Goal: Find specific page/section: Find specific page/section

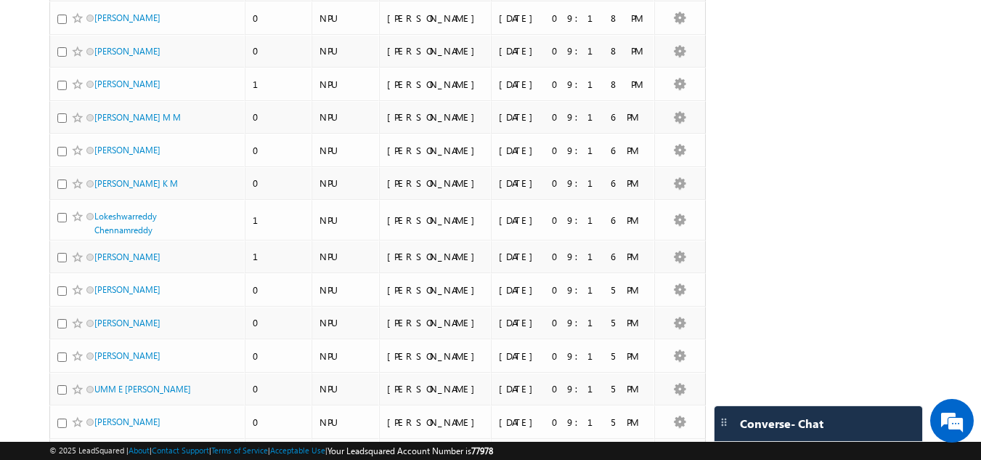
scroll to position [3159, 0]
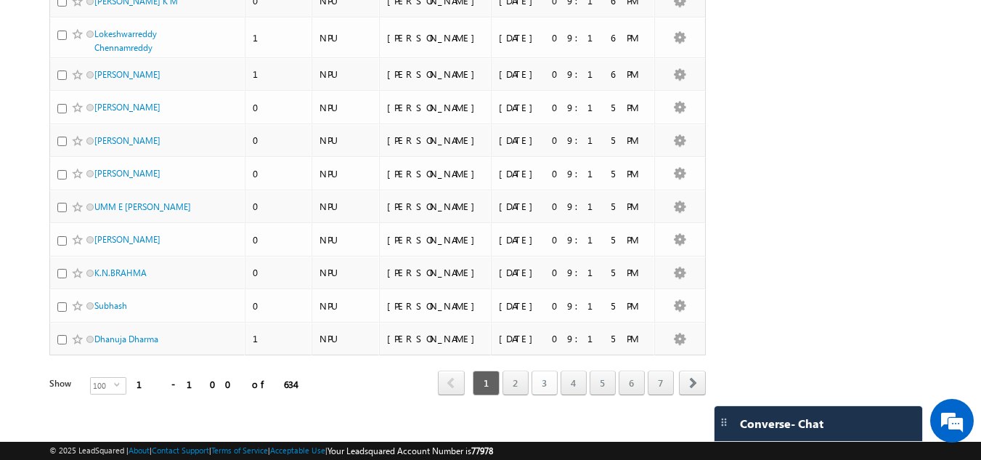
click at [537, 370] on link "3" at bounding box center [544, 382] width 26 height 25
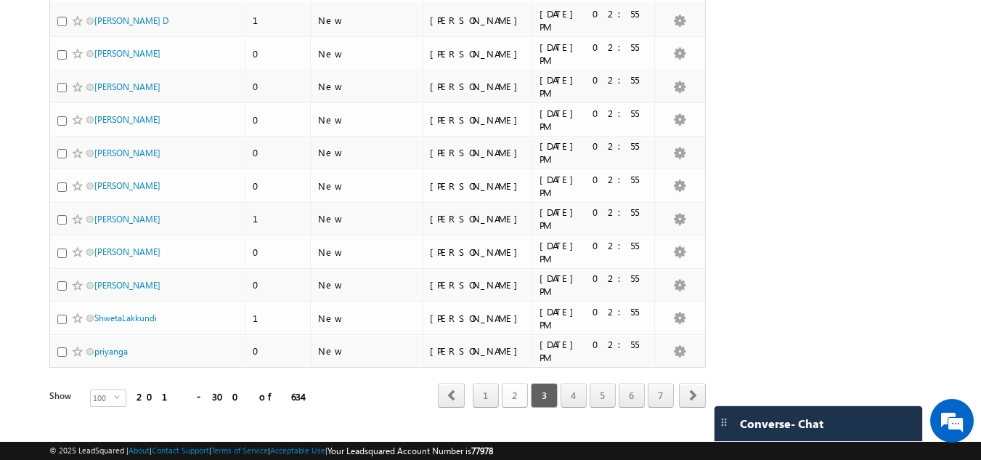
click at [521, 383] on link "2" at bounding box center [515, 395] width 26 height 25
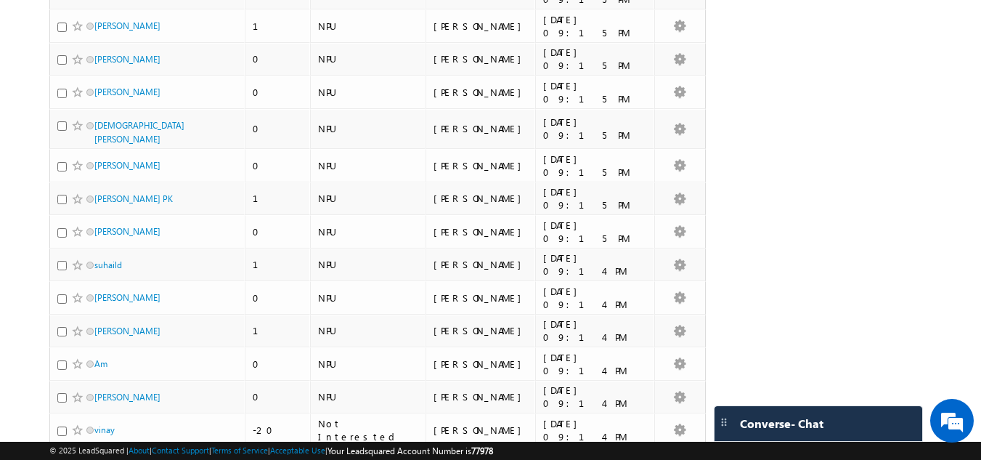
scroll to position [394, 0]
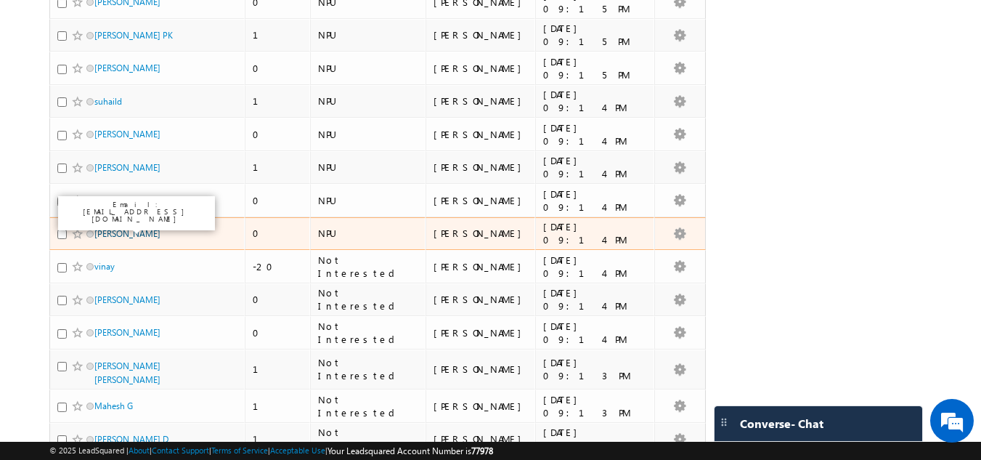
click at [129, 228] on link "[PERSON_NAME]" at bounding box center [127, 233] width 66 height 11
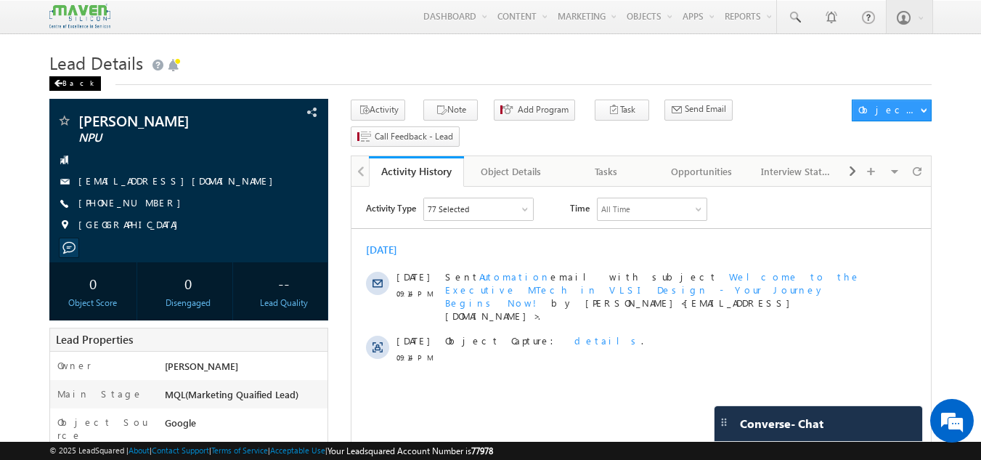
click at [54, 83] on span at bounding box center [58, 83] width 9 height 7
